Goal: Task Accomplishment & Management: Use online tool/utility

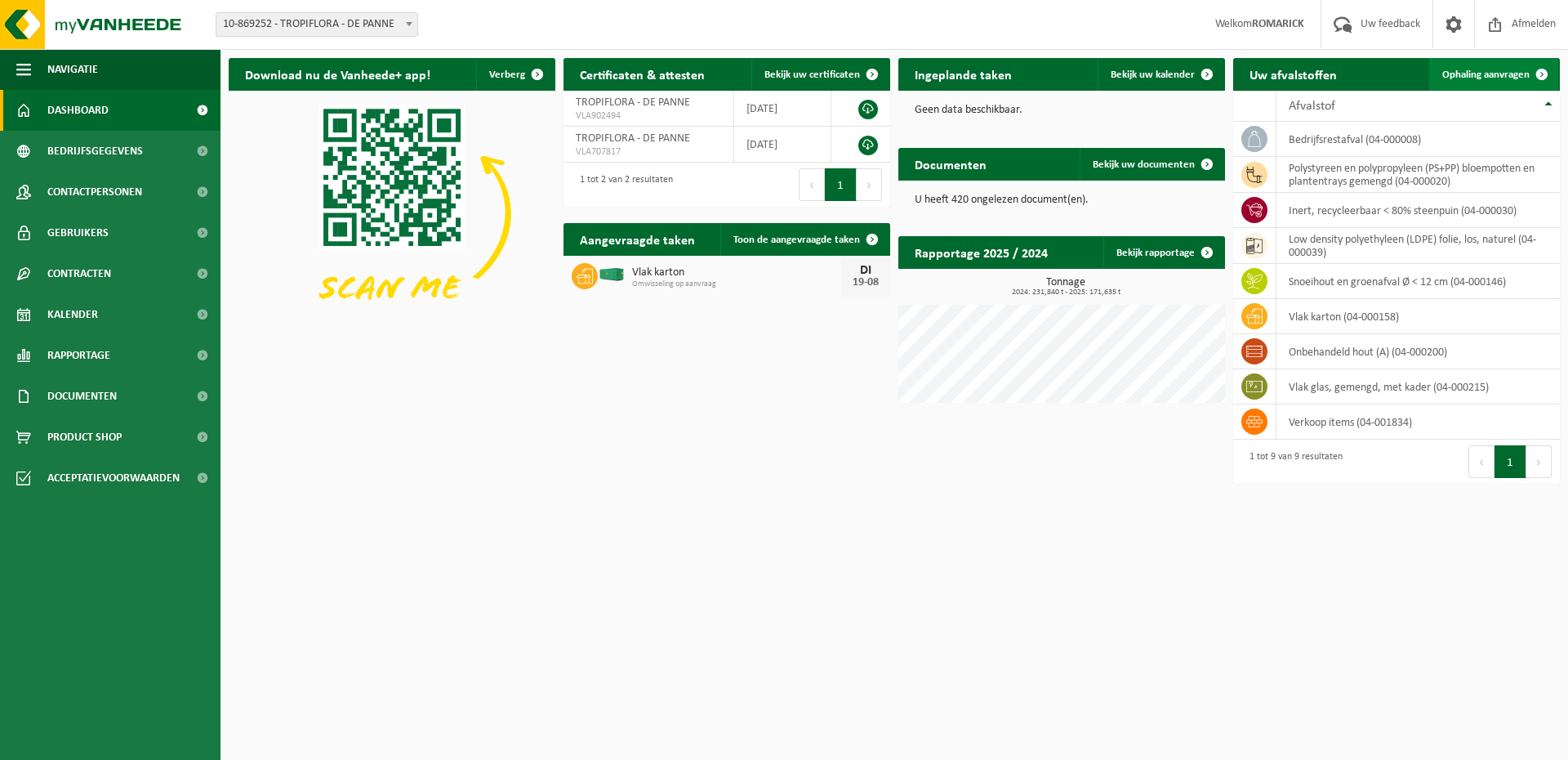
click at [1486, 76] on span "Ophaling aanvragen" at bounding box center [1486, 74] width 87 height 10
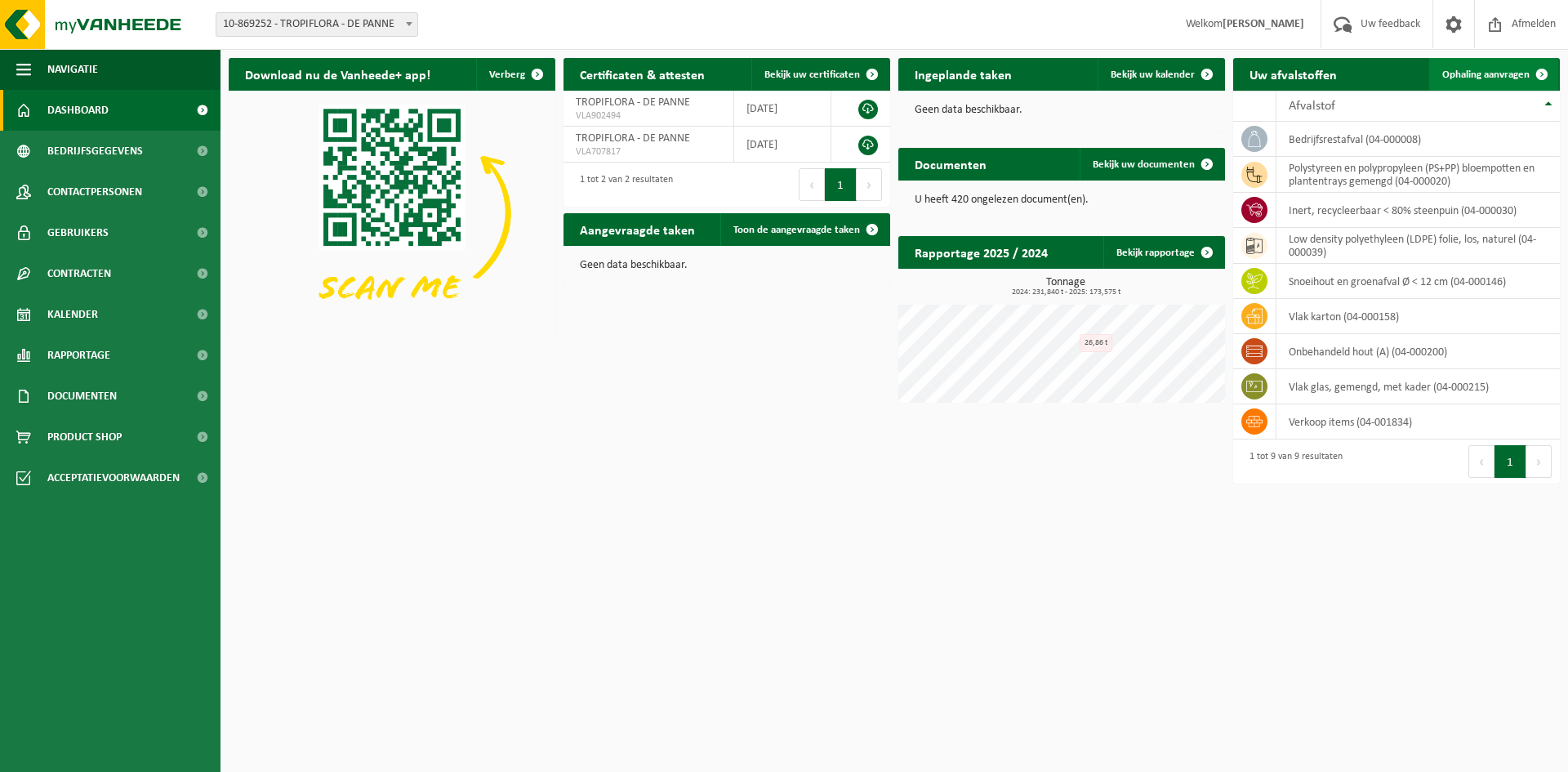
click at [1458, 78] on span "Ophaling aanvragen" at bounding box center [1486, 74] width 87 height 10
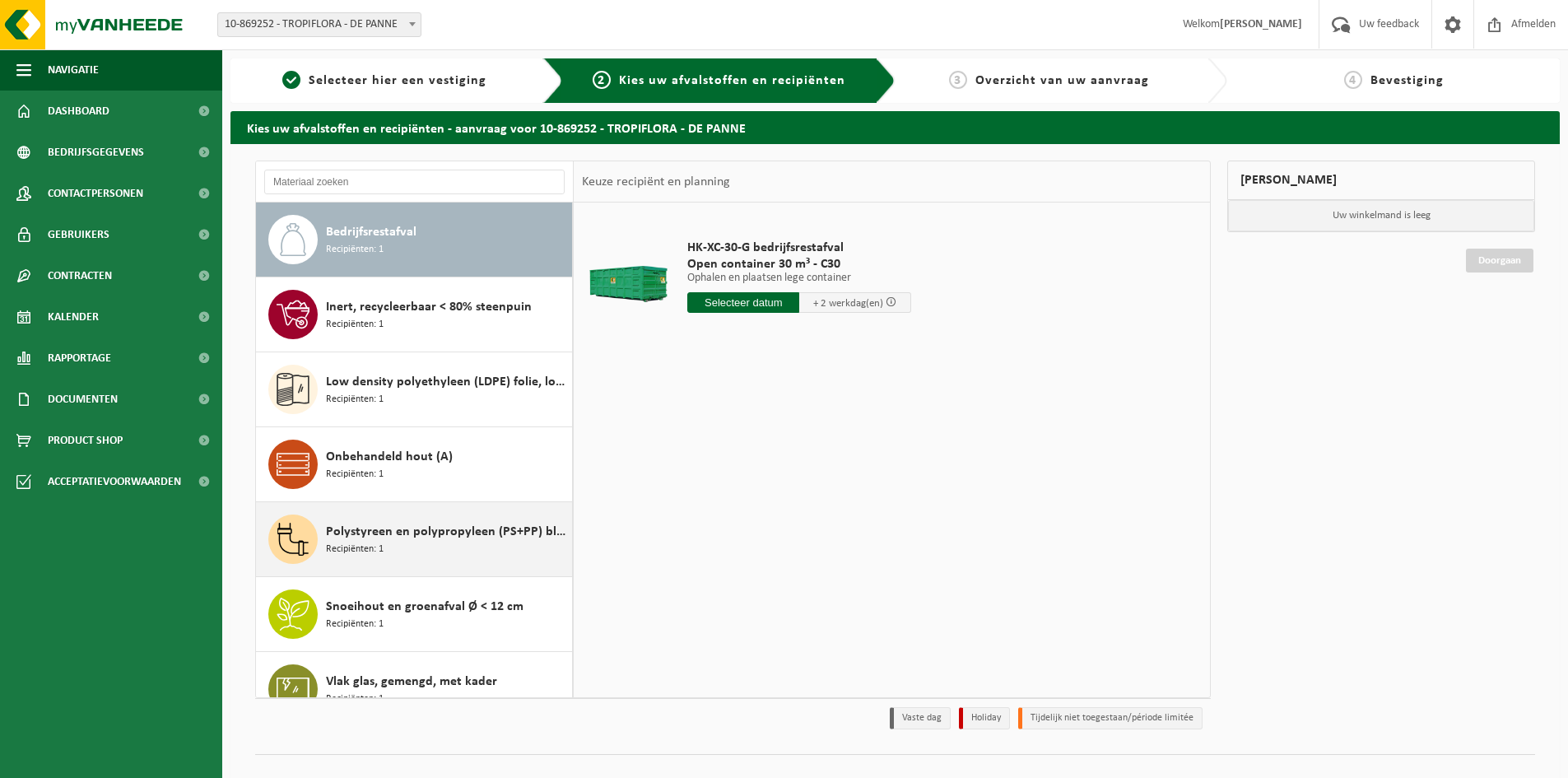
click at [410, 535] on span "Polystyreen en polypropyleen (PS+PP) bloempotten en plantentrays gemengd" at bounding box center [447, 532] width 242 height 20
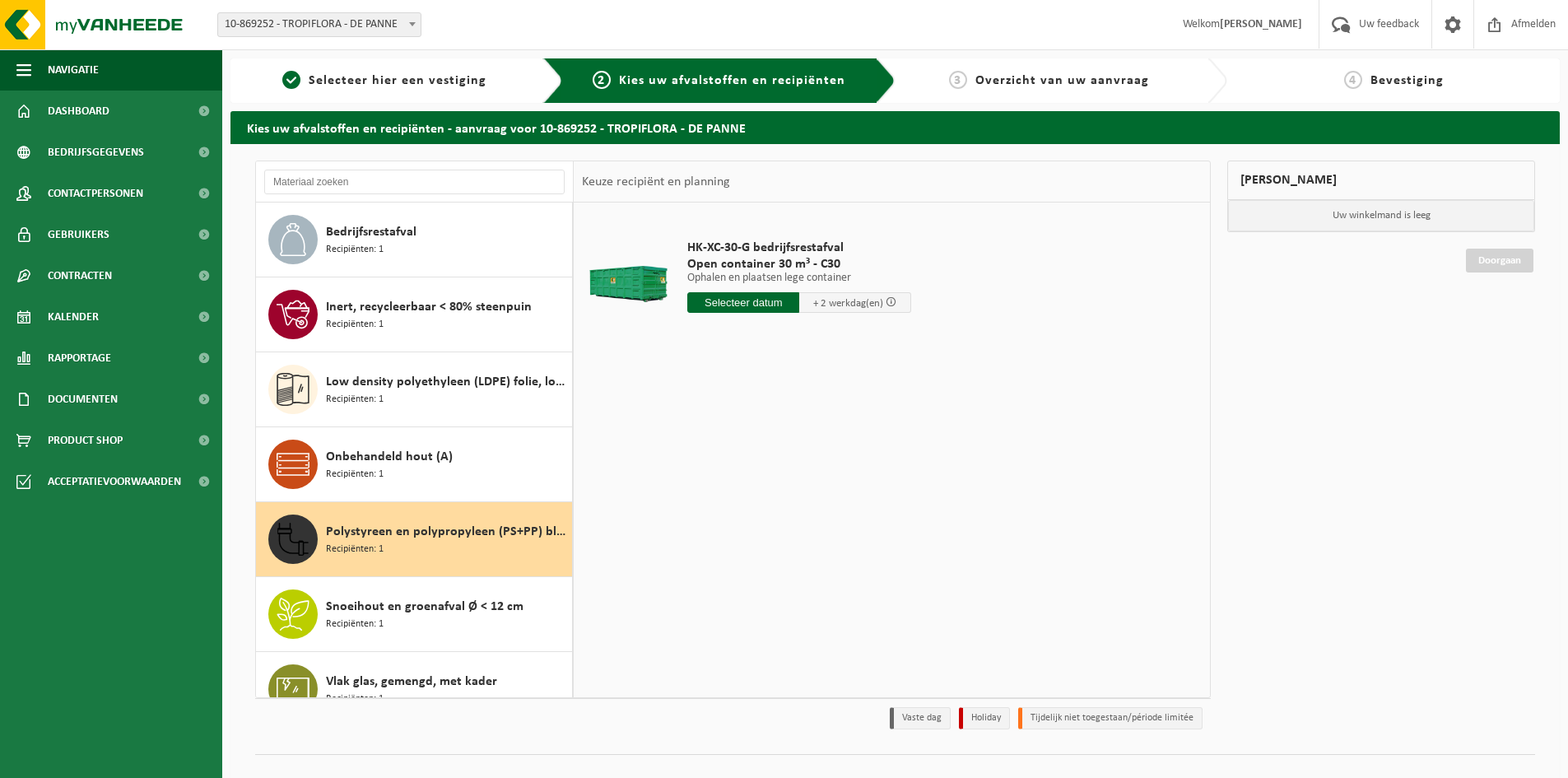
scroll to position [103, 0]
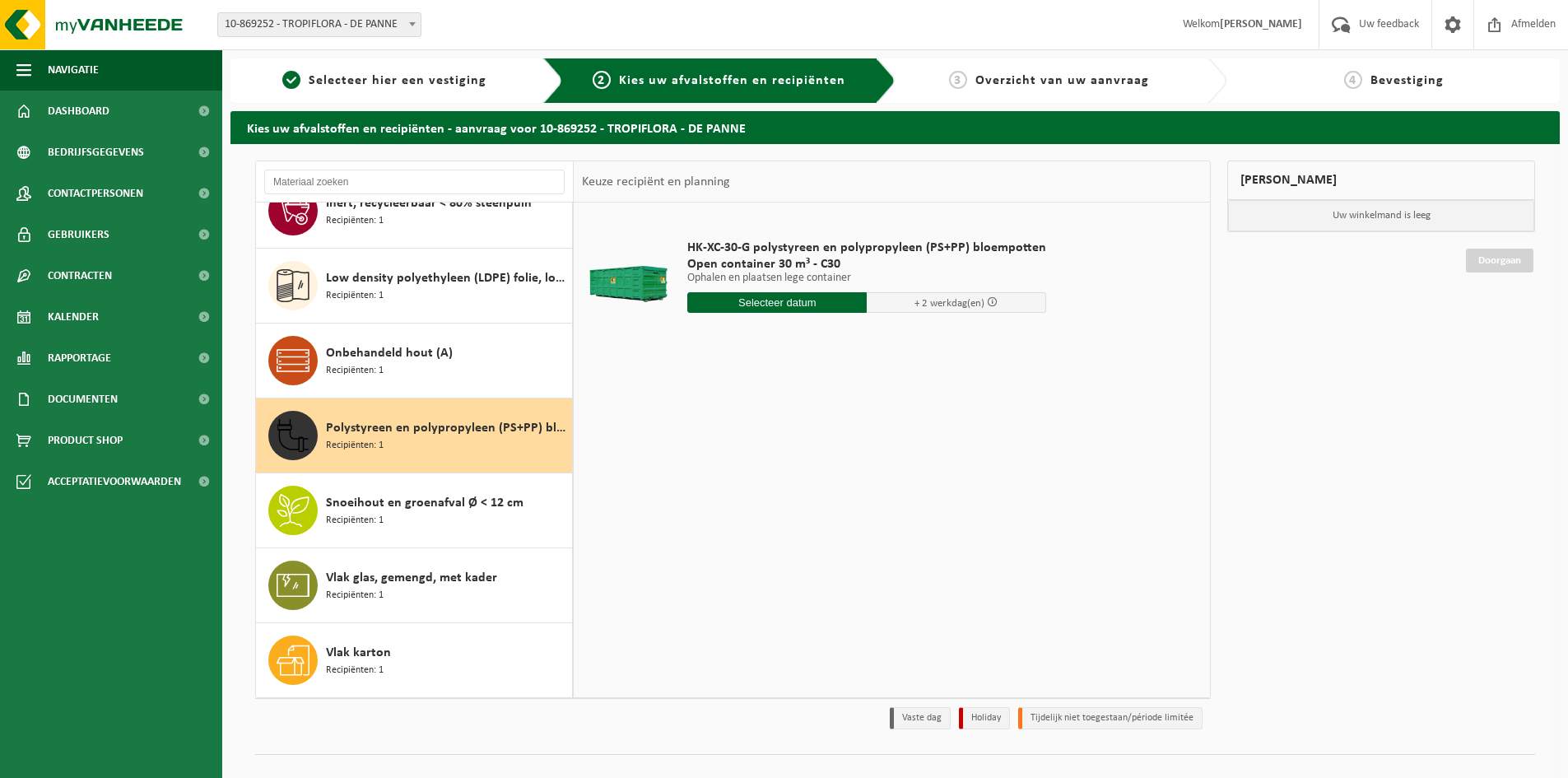
click at [816, 301] on input "text" at bounding box center [776, 302] width 179 height 20
click at [813, 477] on div "22" at bounding box center [819, 474] width 29 height 26
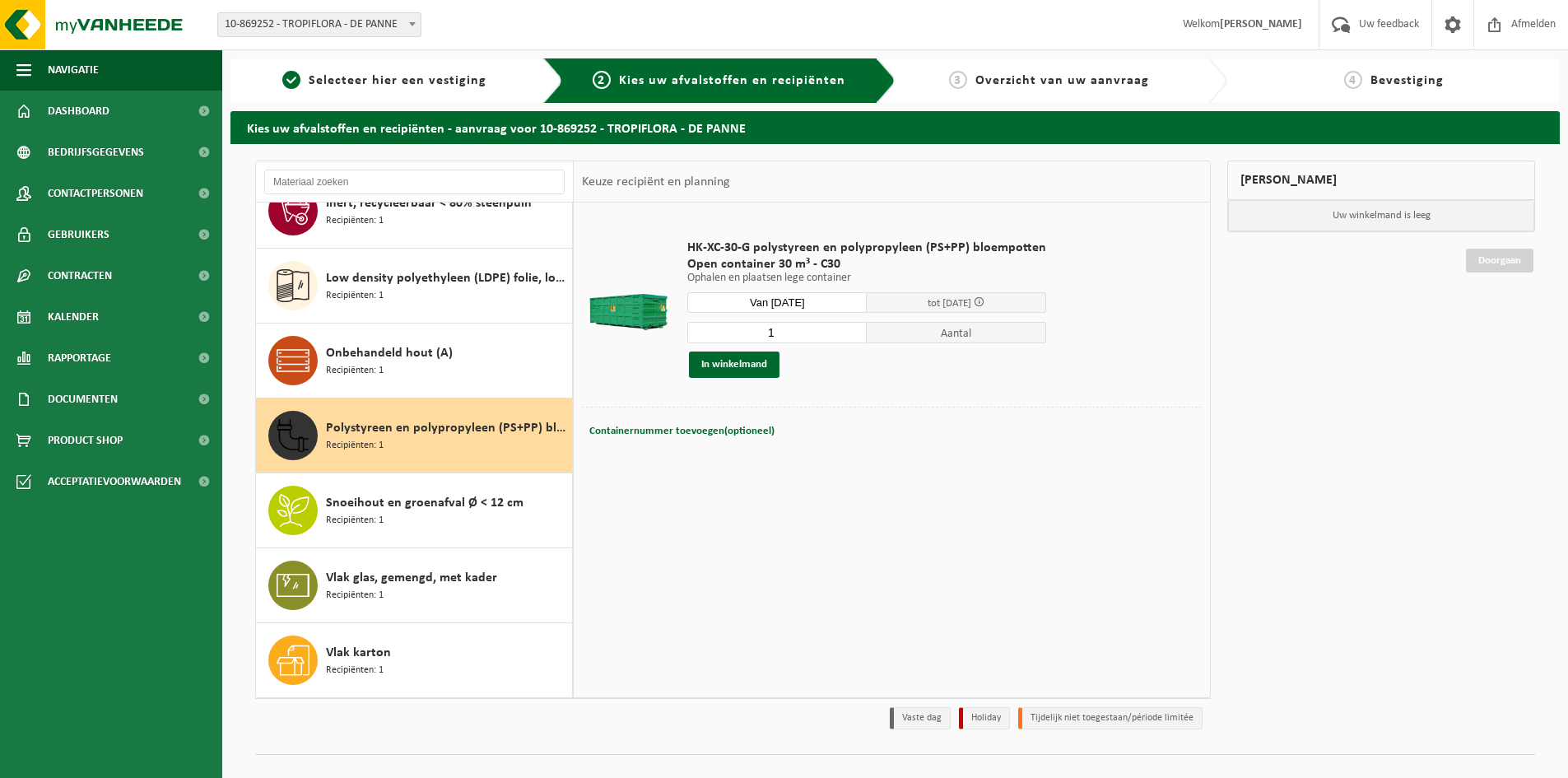
click at [815, 303] on input "Van 2025-08-22" at bounding box center [776, 302] width 179 height 20
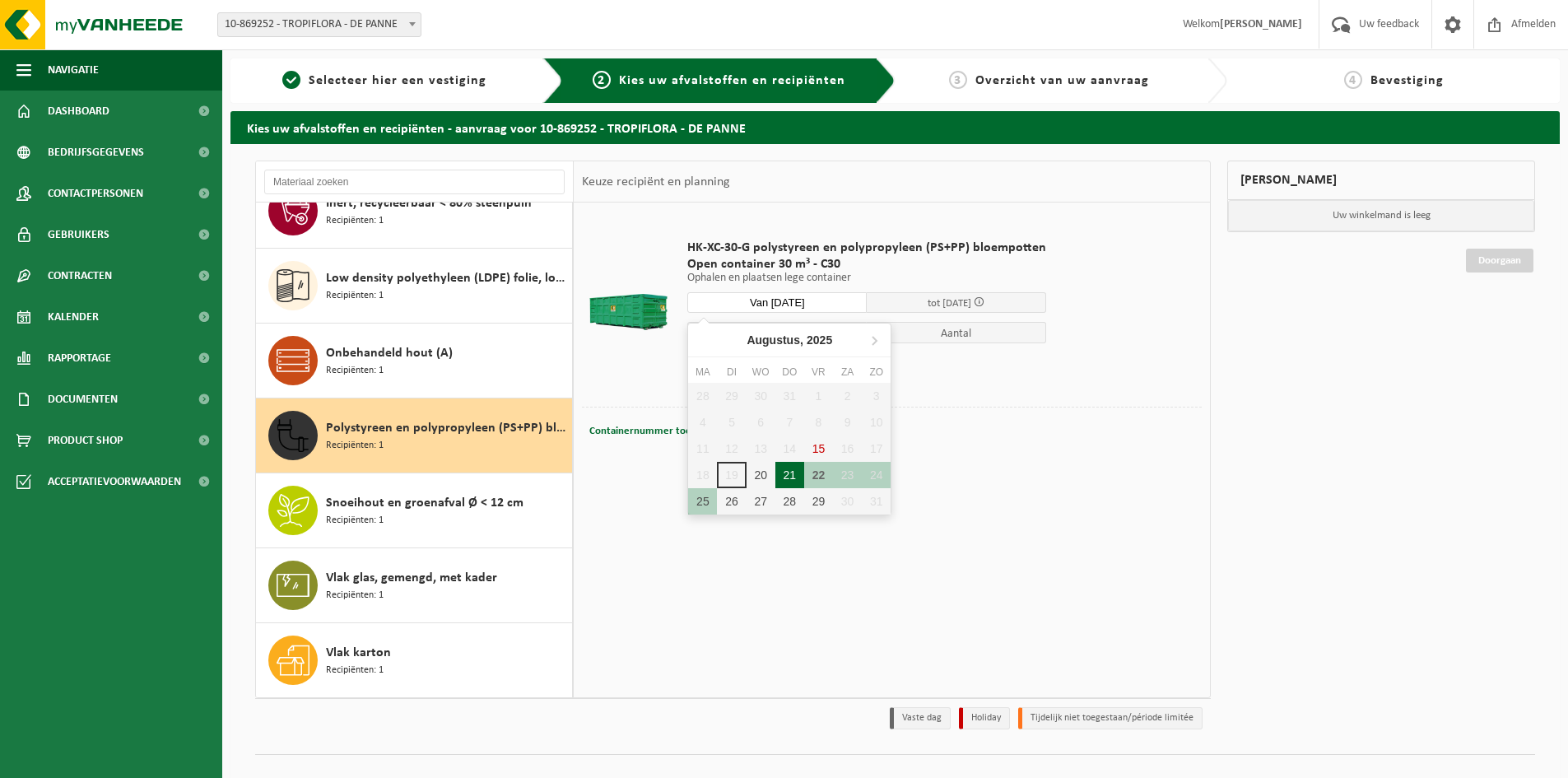
click at [790, 473] on div "21" at bounding box center [790, 474] width 29 height 26
type input "Van 2025-08-21"
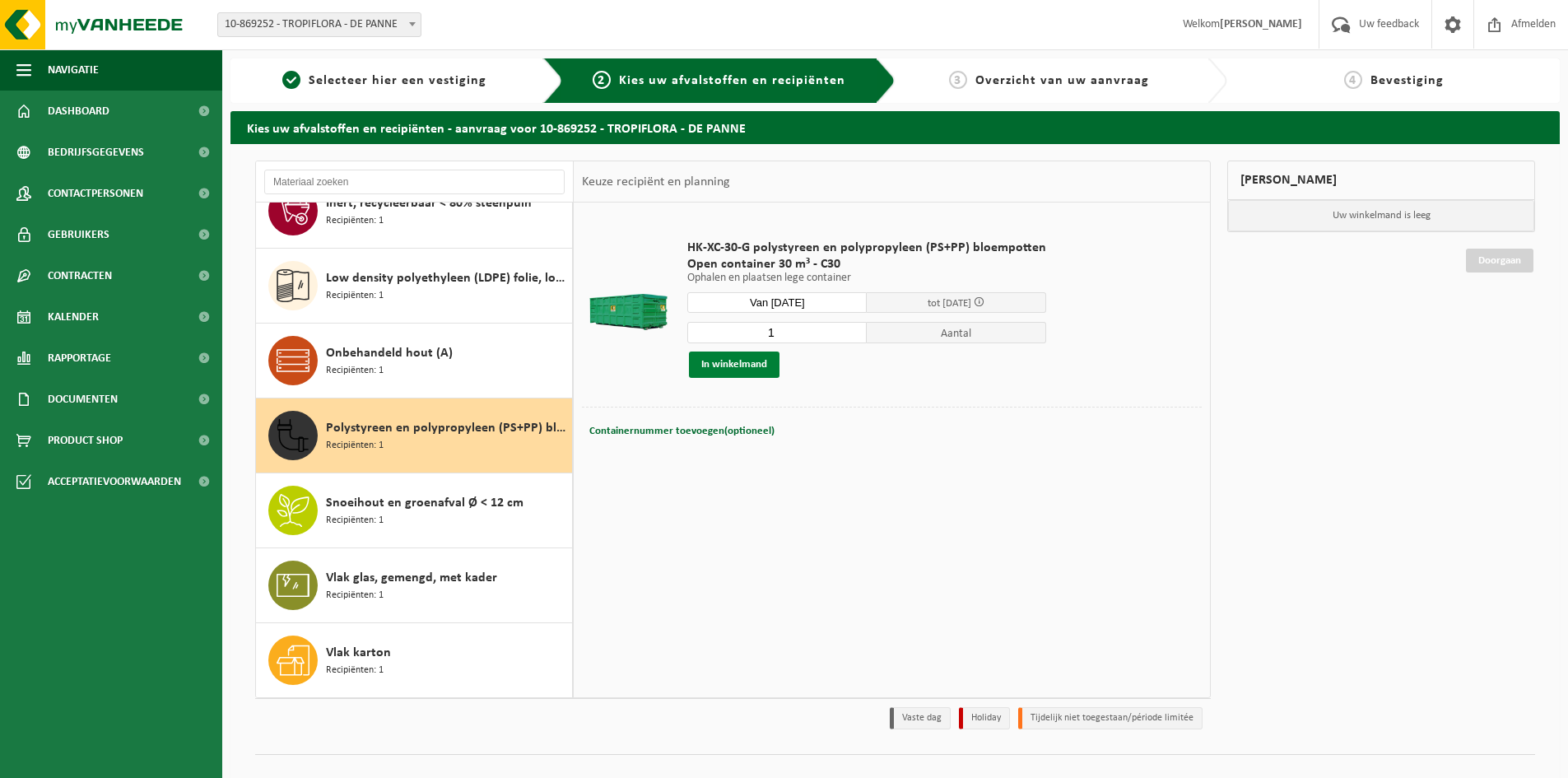
click at [735, 362] on button "In winkelmand" at bounding box center [734, 364] width 90 height 26
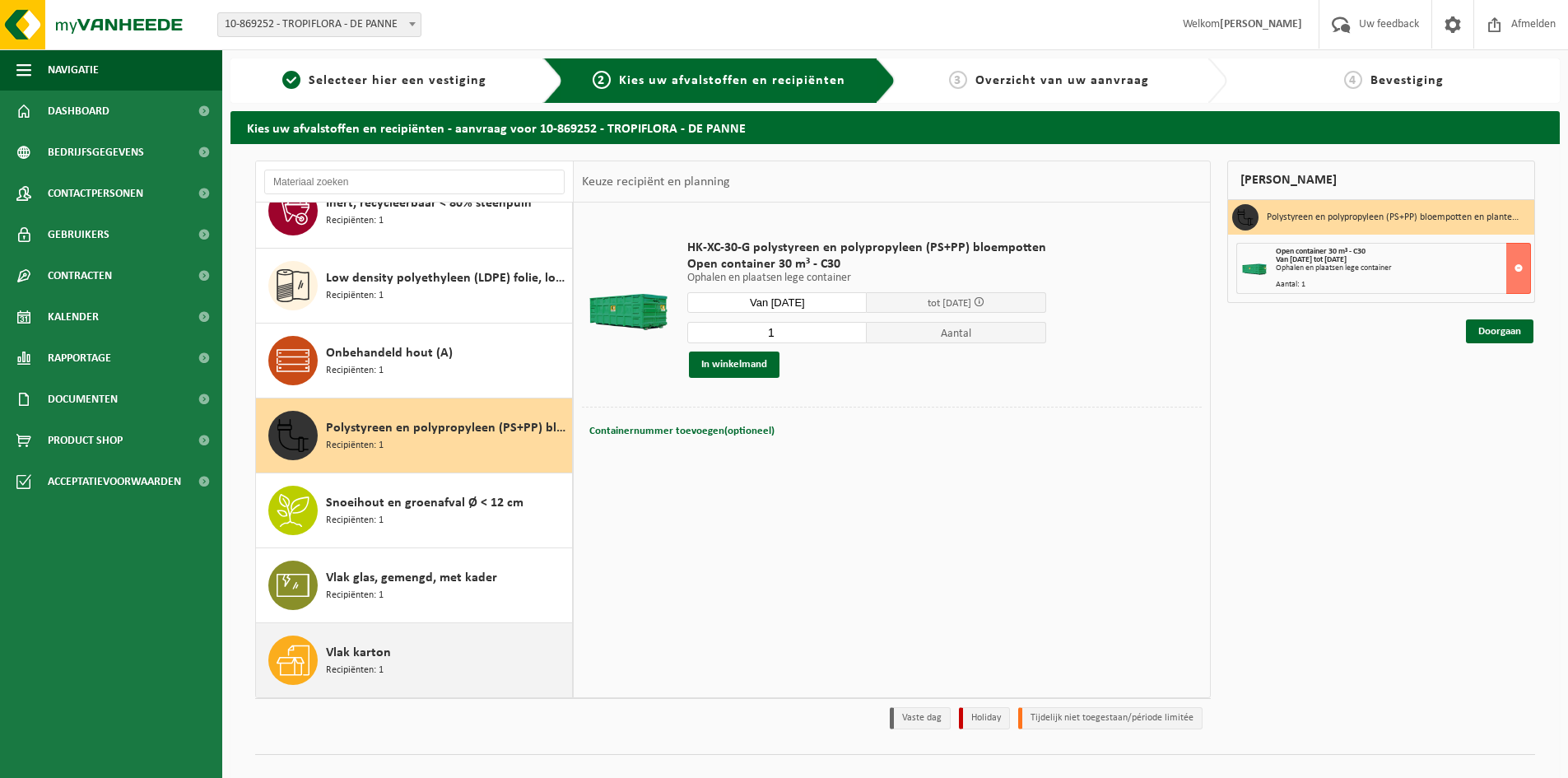
click at [361, 656] on span "Vlak karton" at bounding box center [358, 652] width 65 height 20
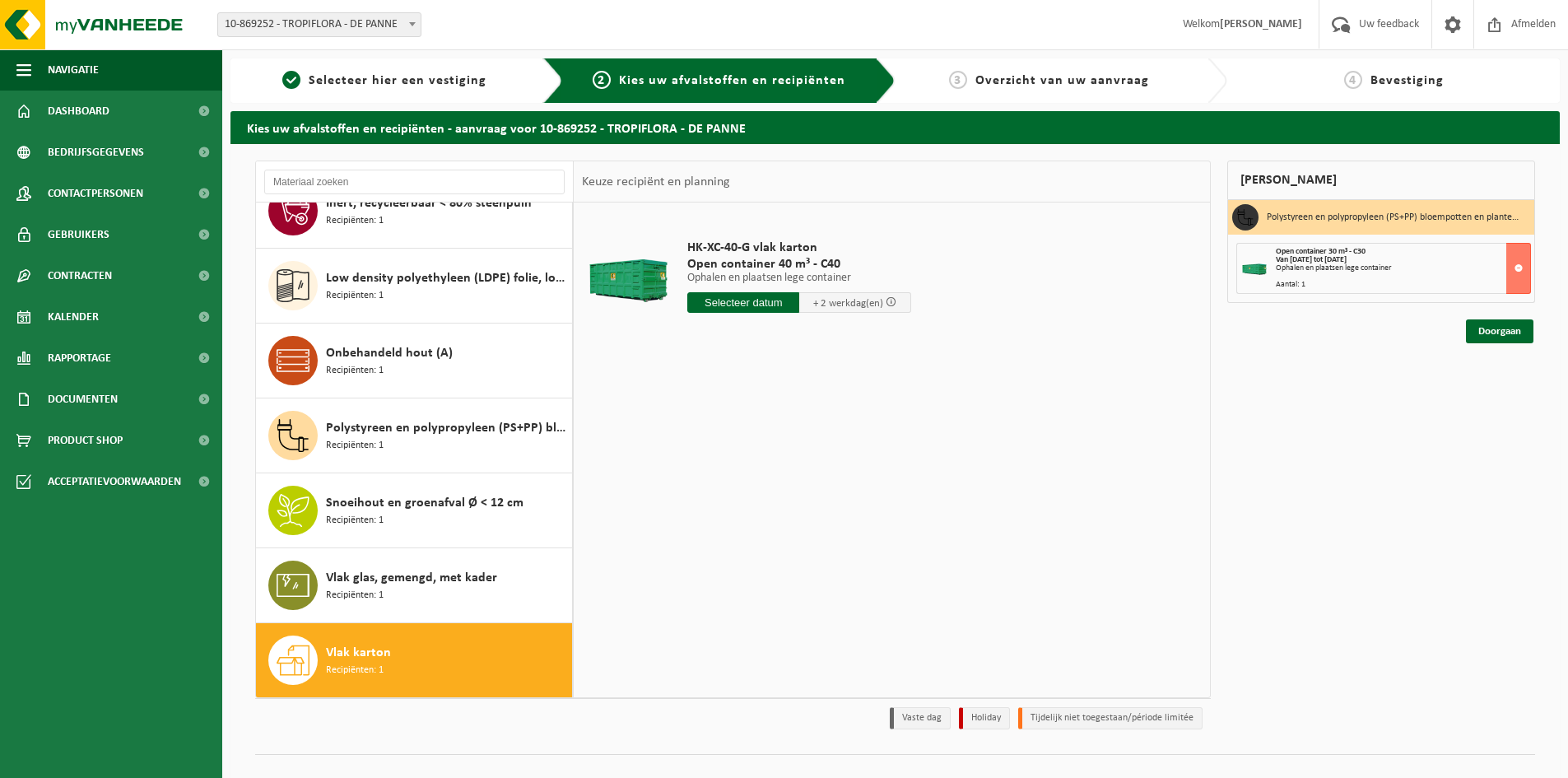
click at [758, 310] on input "text" at bounding box center [743, 302] width 112 height 20
click at [794, 478] on div "21" at bounding box center [790, 474] width 29 height 26
type input "Van 2025-08-21"
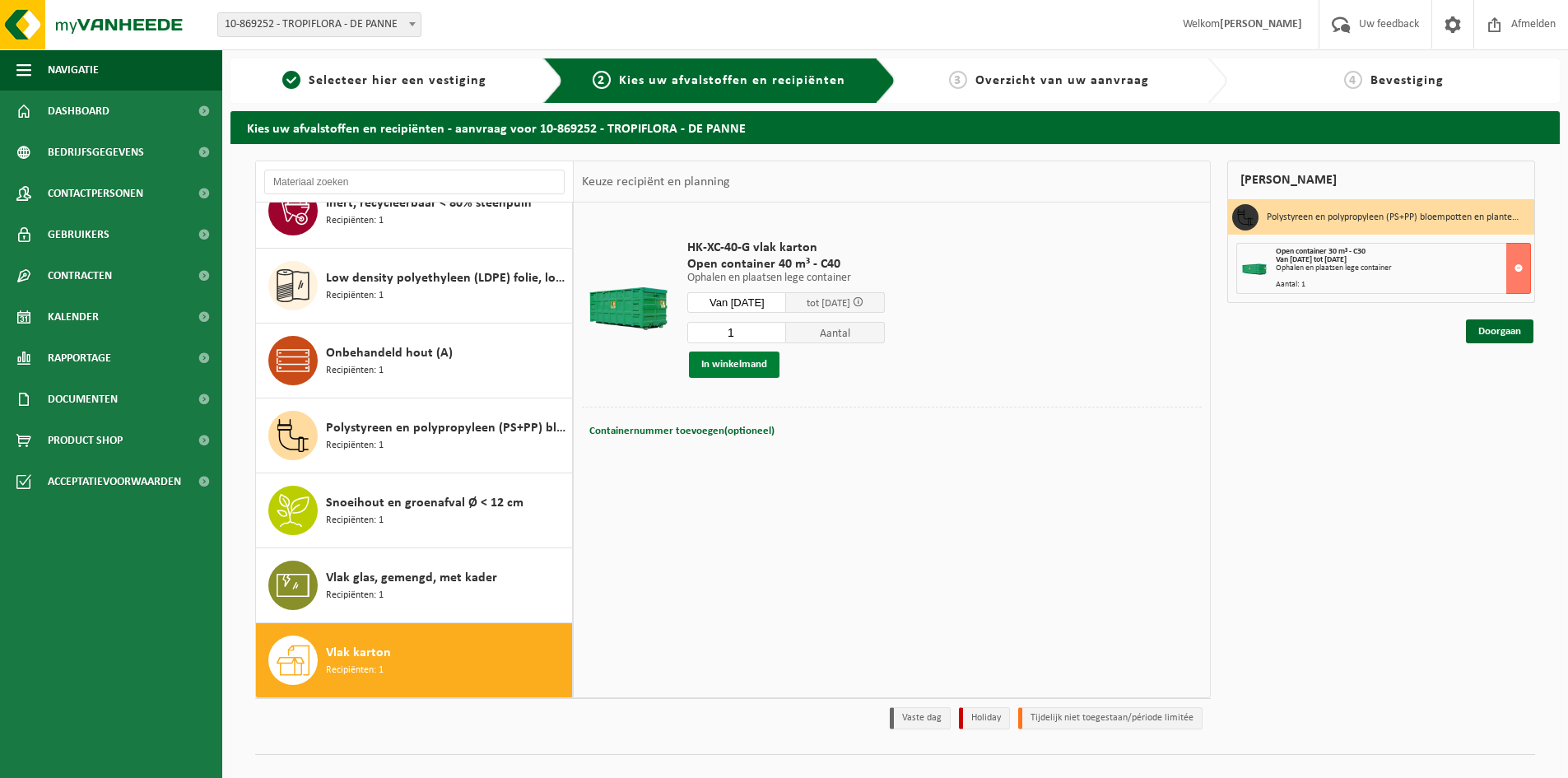
click at [750, 366] on button "In winkelmand" at bounding box center [734, 364] width 90 height 26
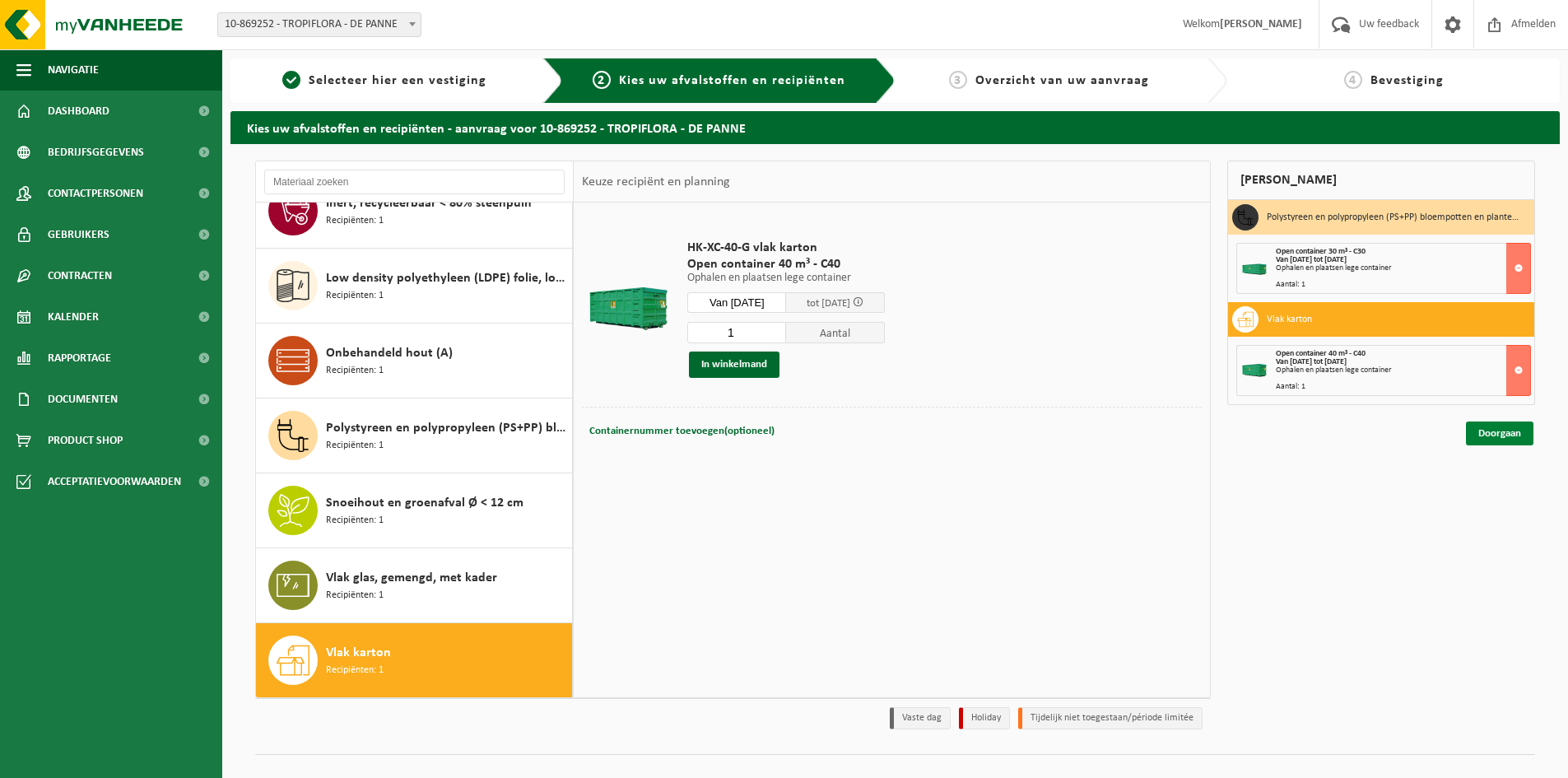
click at [1505, 437] on link "Doorgaan" at bounding box center [1500, 433] width 67 height 24
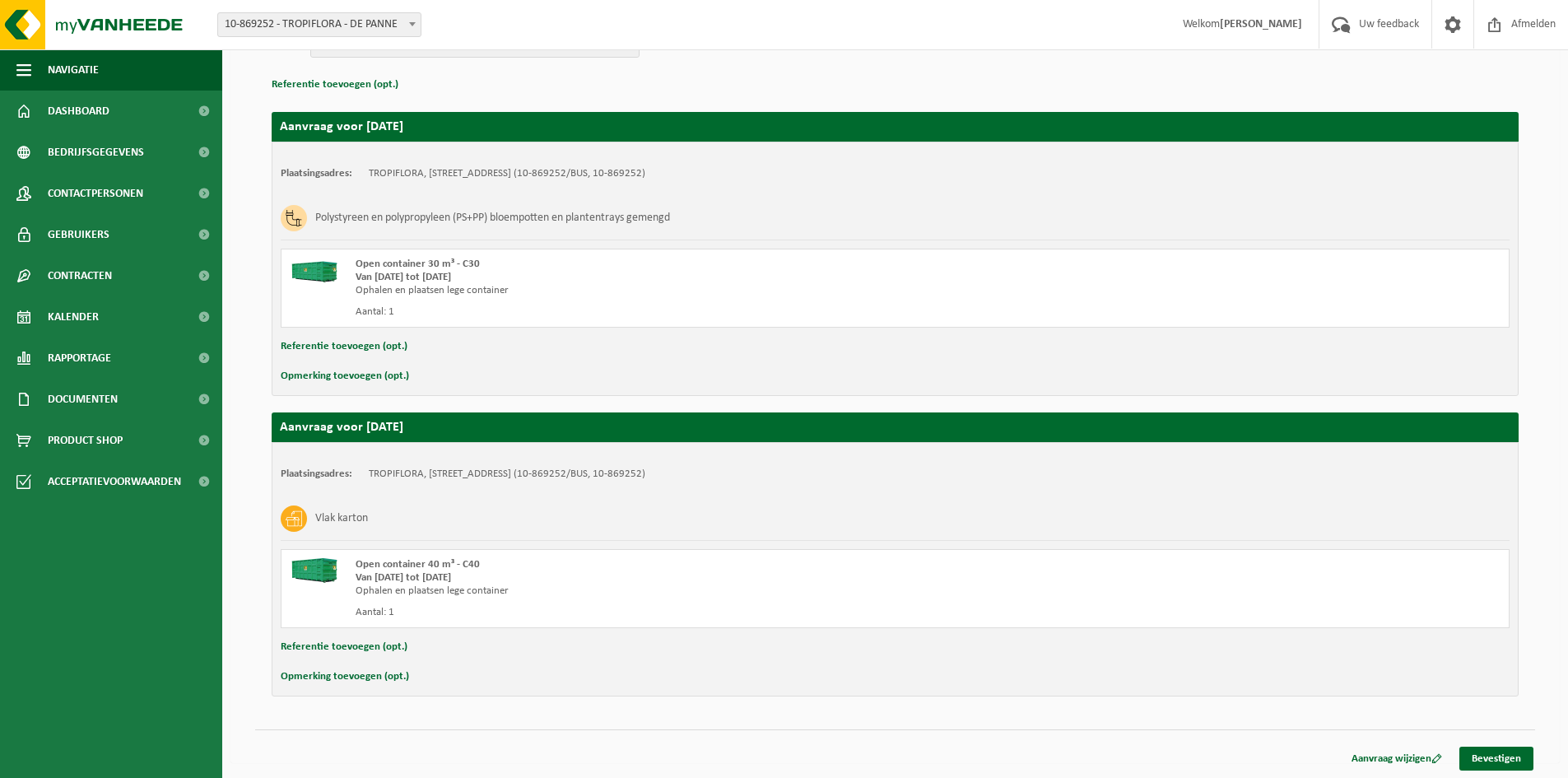
scroll to position [229, 0]
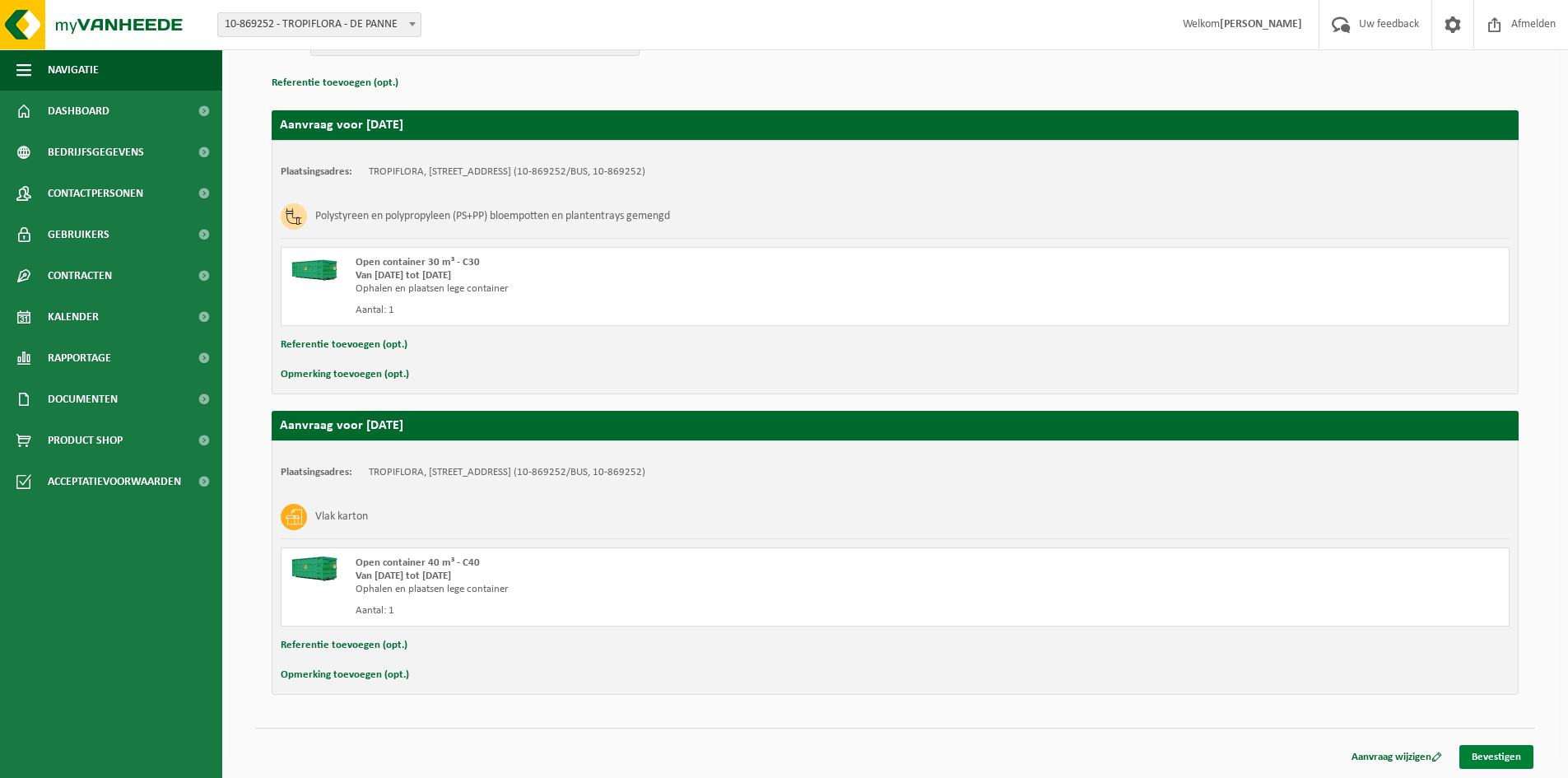
click at [1483, 747] on link "Bevestigen" at bounding box center [1496, 756] width 74 height 24
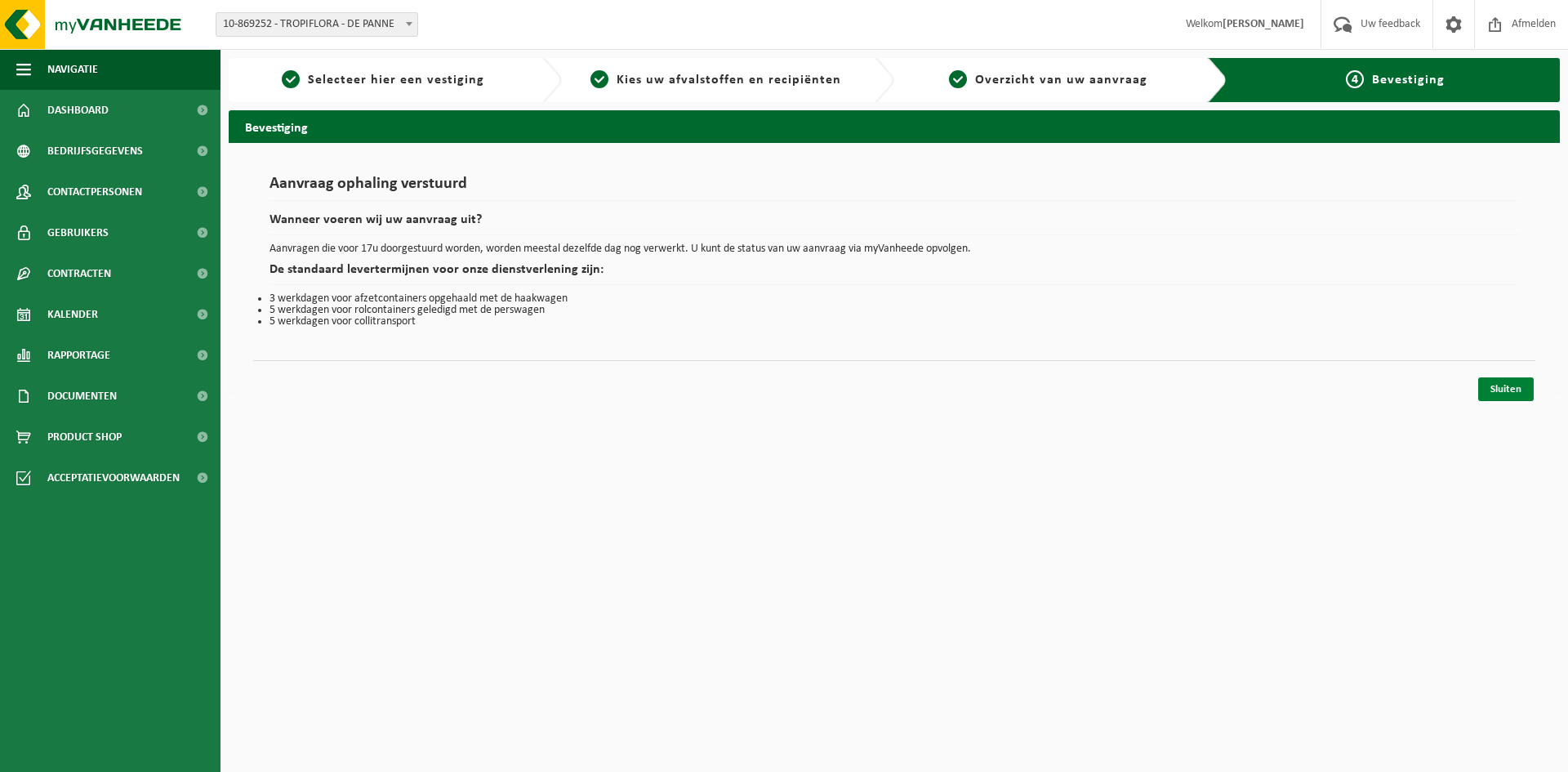
click at [1493, 392] on link "Sluiten" at bounding box center [1506, 389] width 55 height 24
